Goal: Transaction & Acquisition: Book appointment/travel/reservation

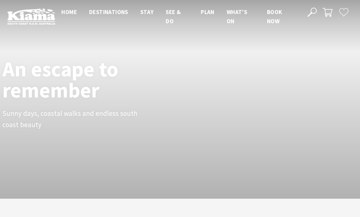
scroll to position [89, 355]
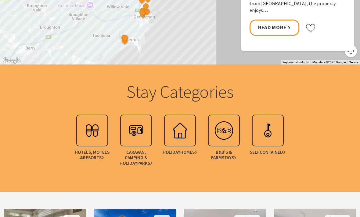
scroll to position [674, 0]
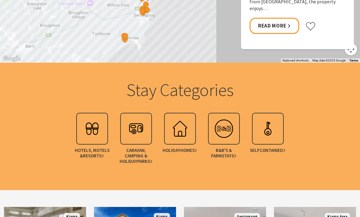
click at [97, 124] on img at bounding box center [92, 128] width 24 height 24
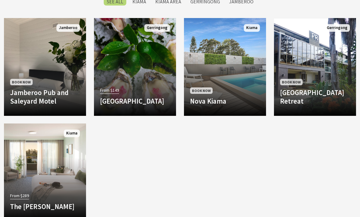
scroll to position [501, 0]
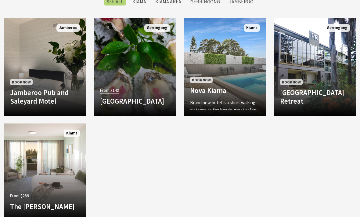
click at [227, 86] on h4 "Nova Kiama" at bounding box center [225, 90] width 70 height 9
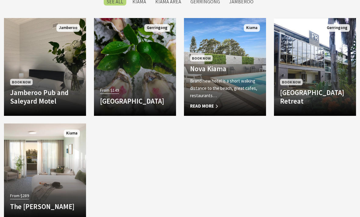
scroll to position [521, 0]
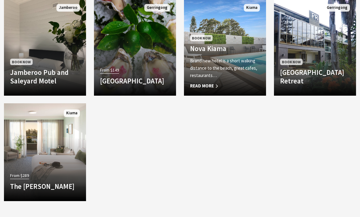
click at [59, 171] on div "From $289 The Sebel Kiama Set overlooking Kiama Harbour and out to the Pacific …" at bounding box center [45, 183] width 82 height 24
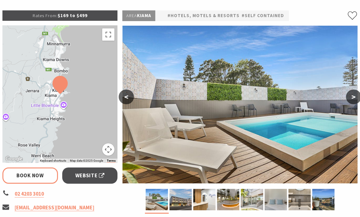
select select "3"
select select "2"
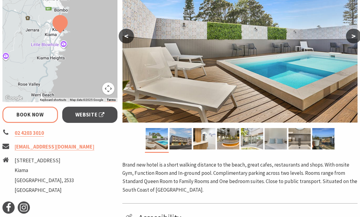
scroll to position [147, 0]
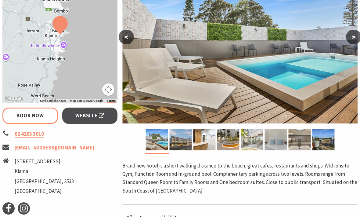
click at [299, 49] on img at bounding box center [239, 44] width 235 height 157
click at [351, 35] on button ">" at bounding box center [353, 37] width 15 height 15
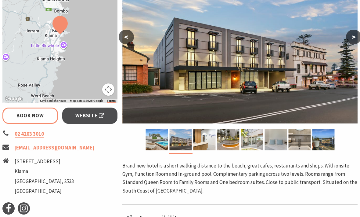
scroll to position [147, 0]
click at [351, 36] on button ">" at bounding box center [353, 37] width 15 height 15
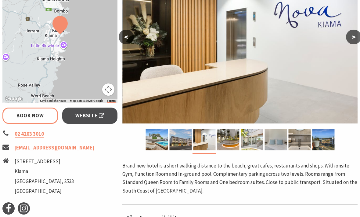
click at [351, 36] on button ">" at bounding box center [353, 37] width 15 height 15
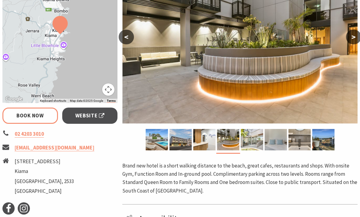
click at [350, 37] on button ">" at bounding box center [353, 37] width 15 height 15
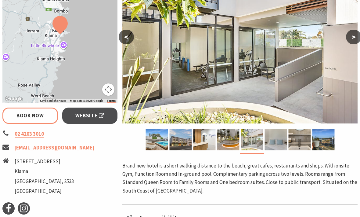
click at [351, 38] on button ">" at bounding box center [353, 37] width 15 height 15
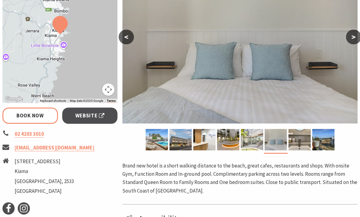
click at [351, 37] on button ">" at bounding box center [353, 37] width 15 height 15
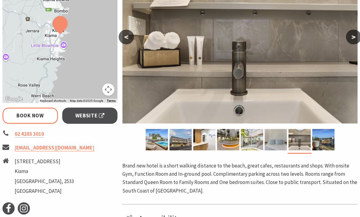
click at [351, 37] on button ">" at bounding box center [353, 37] width 15 height 15
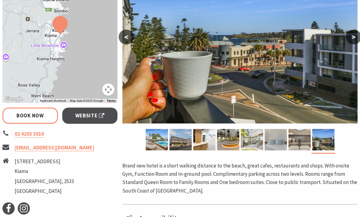
click at [352, 35] on button ">" at bounding box center [353, 37] width 15 height 15
click at [350, 38] on button ">" at bounding box center [353, 37] width 15 height 15
click at [351, 36] on button ">" at bounding box center [353, 37] width 15 height 15
click at [353, 35] on button ">" at bounding box center [353, 37] width 15 height 15
click at [121, 40] on button "<" at bounding box center [126, 37] width 15 height 15
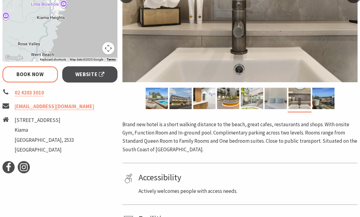
scroll to position [185, 0]
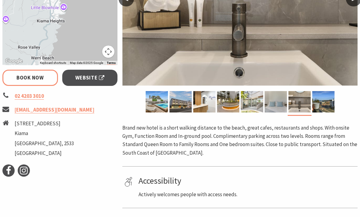
select select "3"
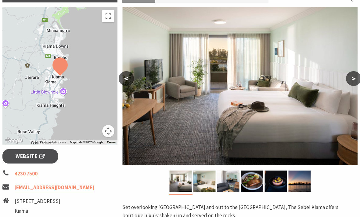
click at [352, 77] on button ">" at bounding box center [353, 78] width 15 height 15
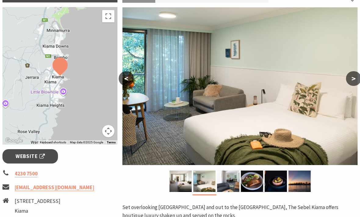
click at [353, 77] on button ">" at bounding box center [353, 78] width 15 height 15
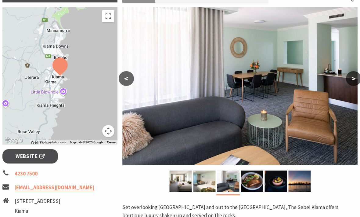
click at [351, 77] on button ">" at bounding box center [353, 78] width 15 height 15
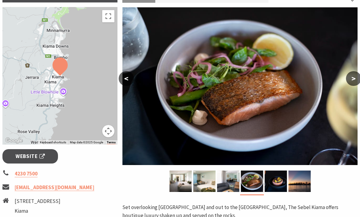
click at [351, 77] on button ">" at bounding box center [353, 78] width 15 height 15
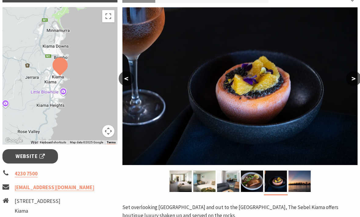
click at [350, 76] on button ">" at bounding box center [353, 78] width 15 height 15
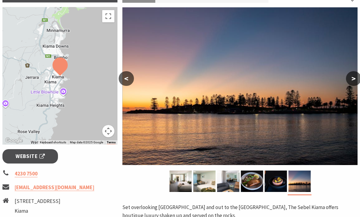
click at [352, 77] on button ">" at bounding box center [353, 78] width 15 height 15
click at [349, 79] on button ">" at bounding box center [353, 78] width 15 height 15
click at [353, 77] on button ">" at bounding box center [353, 78] width 15 height 15
click at [126, 80] on button "<" at bounding box center [126, 78] width 15 height 15
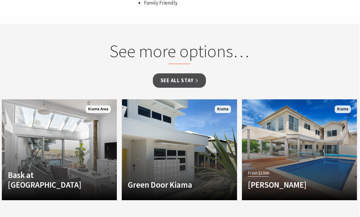
scroll to position [528, 0]
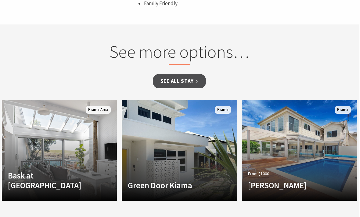
click at [191, 74] on link "See all Stay" at bounding box center [179, 81] width 53 height 14
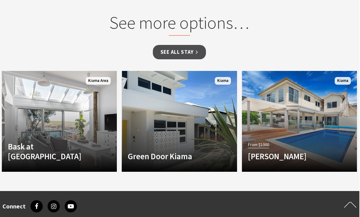
scroll to position [545, 1]
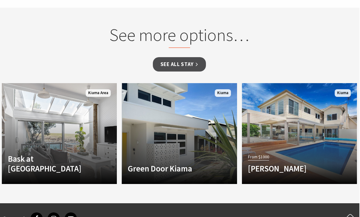
click at [183, 57] on link "See all Stay" at bounding box center [179, 64] width 53 height 14
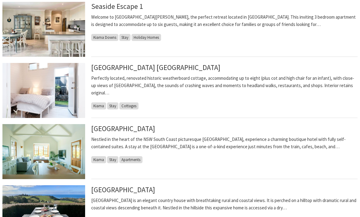
scroll to position [292, 0]
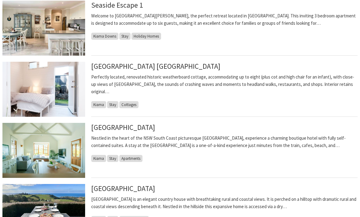
click at [52, 152] on img at bounding box center [43, 150] width 83 height 55
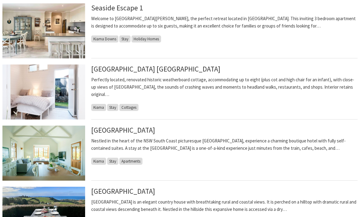
scroll to position [289, 0]
click at [142, 132] on link "[GEOGRAPHIC_DATA]" at bounding box center [123, 129] width 64 height 9
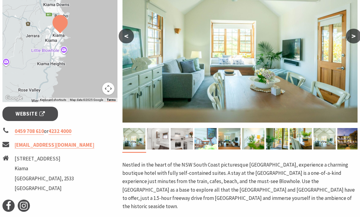
scroll to position [148, 0]
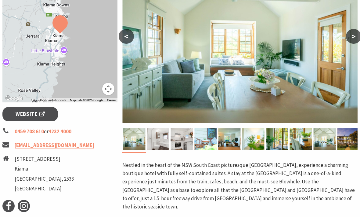
click at [351, 37] on button ">" at bounding box center [353, 36] width 15 height 15
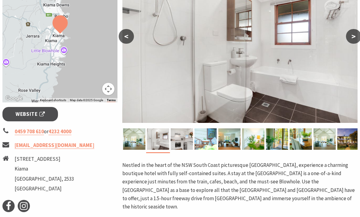
click at [353, 37] on button ">" at bounding box center [353, 36] width 15 height 15
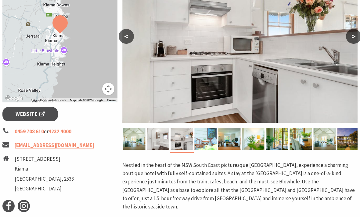
click at [355, 38] on button ">" at bounding box center [353, 36] width 15 height 15
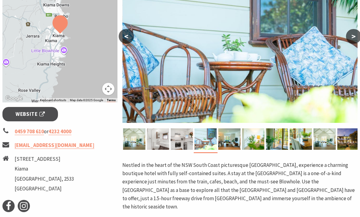
click at [353, 36] on button ">" at bounding box center [353, 36] width 15 height 15
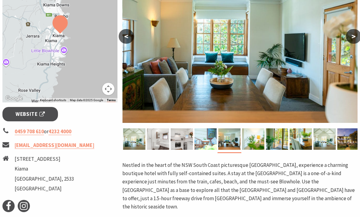
click at [353, 37] on button ">" at bounding box center [353, 36] width 15 height 15
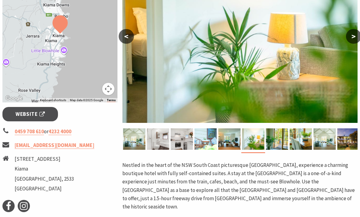
click at [352, 39] on button ">" at bounding box center [353, 36] width 15 height 15
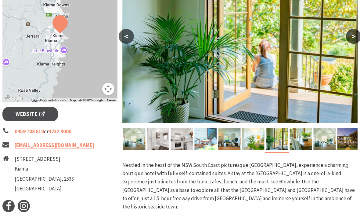
click at [354, 38] on button ">" at bounding box center [353, 36] width 15 height 15
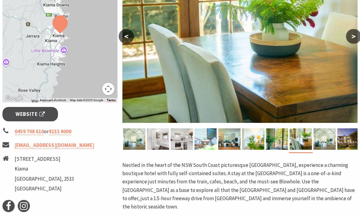
click at [354, 37] on button ">" at bounding box center [353, 36] width 15 height 15
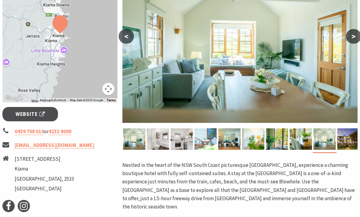
click at [351, 37] on button ">" at bounding box center [353, 36] width 15 height 15
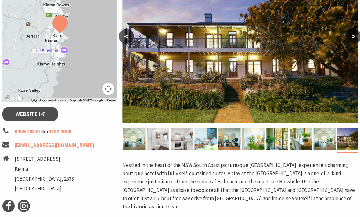
click at [353, 37] on button ">" at bounding box center [353, 36] width 15 height 15
click at [352, 38] on button ">" at bounding box center [353, 36] width 15 height 15
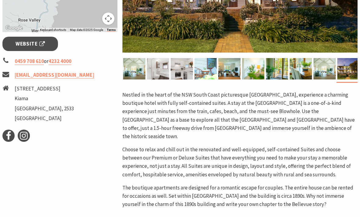
scroll to position [218, 0]
click at [69, 74] on link "stay@bellevueboutiquehotel.com.au" at bounding box center [55, 74] width 80 height 7
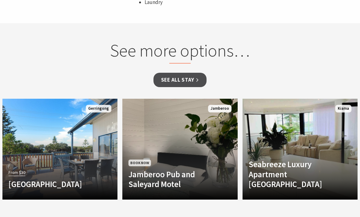
scroll to position [520, 0]
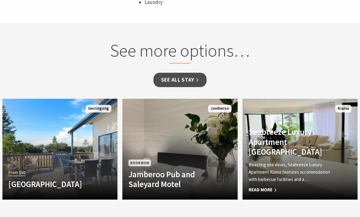
click at [269, 186] on span "Read More" at bounding box center [292, 189] width 86 height 7
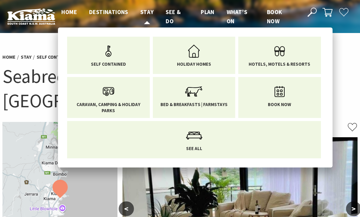
click at [148, 13] on span "Stay" at bounding box center [146, 11] width 13 height 7
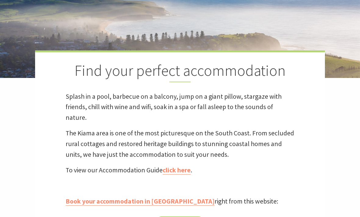
scroll to position [131, 0]
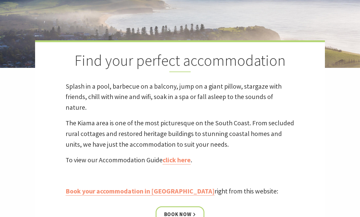
click at [175, 156] on link "click here" at bounding box center [177, 160] width 28 height 9
